Goal: Book appointment/travel/reservation

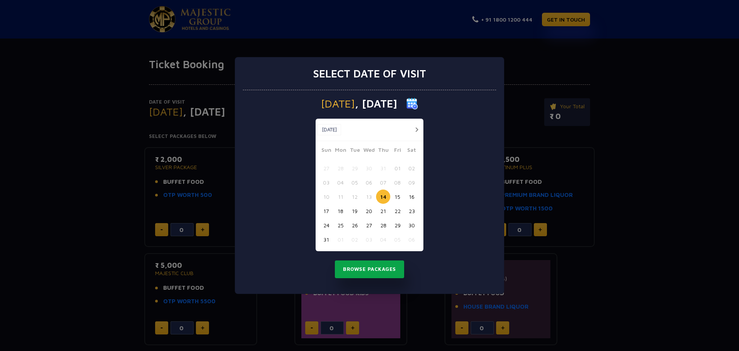
click at [372, 268] on button "Browse Packages" at bounding box center [369, 269] width 69 height 18
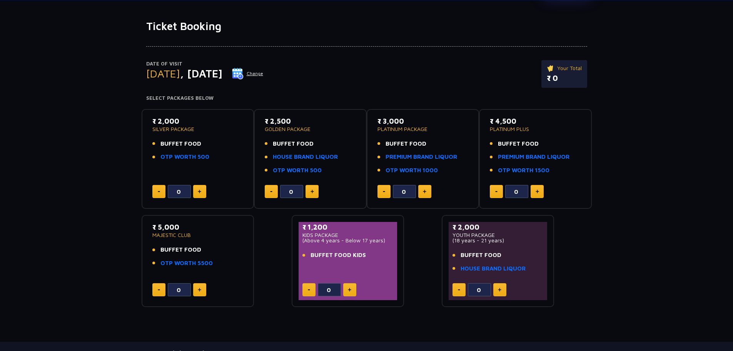
scroll to position [38, 0]
click at [203, 191] on button at bounding box center [199, 190] width 13 height 13
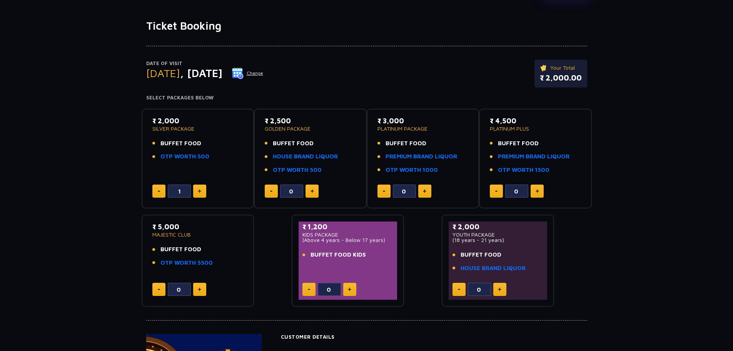
click at [203, 191] on button at bounding box center [199, 190] width 13 height 13
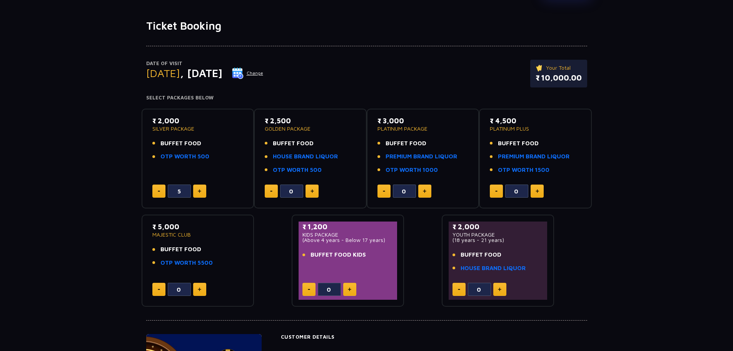
type input "6"
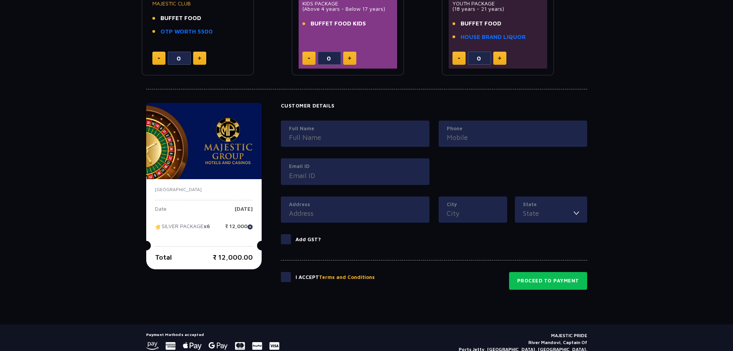
scroll to position [301, 0]
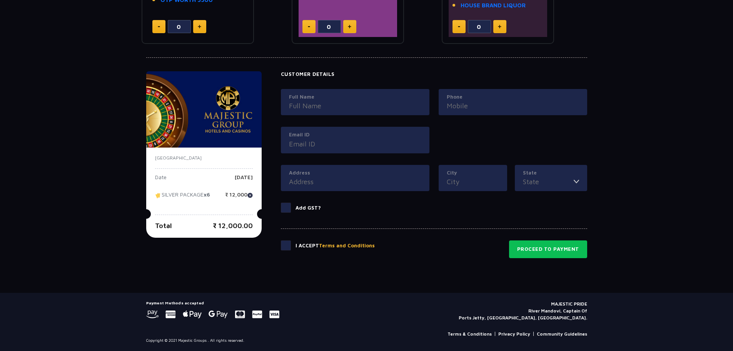
click at [303, 182] on input "Address" at bounding box center [355, 181] width 132 height 10
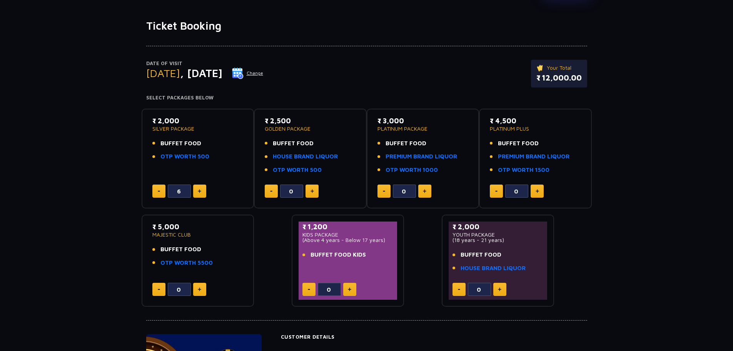
scroll to position [0, 0]
